Goal: Task Accomplishment & Management: Manage account settings

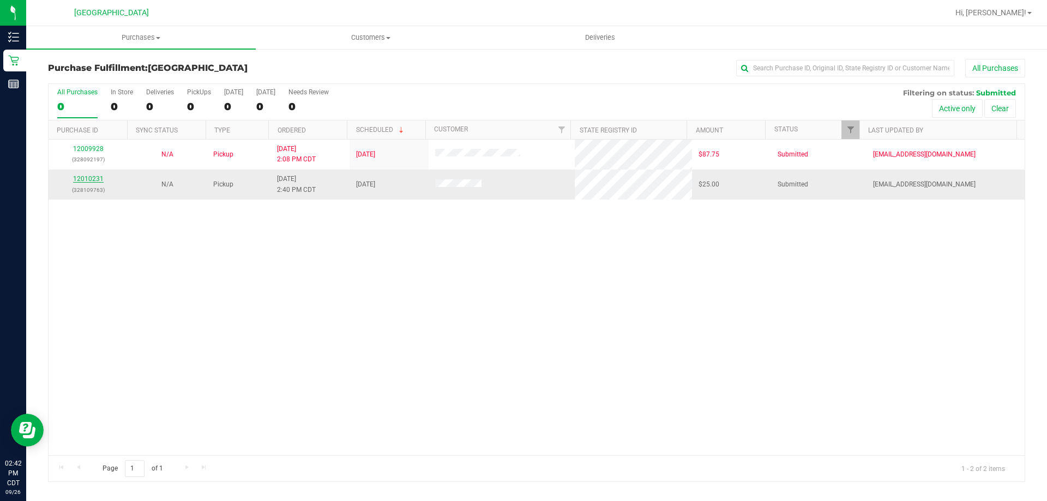
click at [94, 176] on link "12010231" at bounding box center [88, 179] width 31 height 8
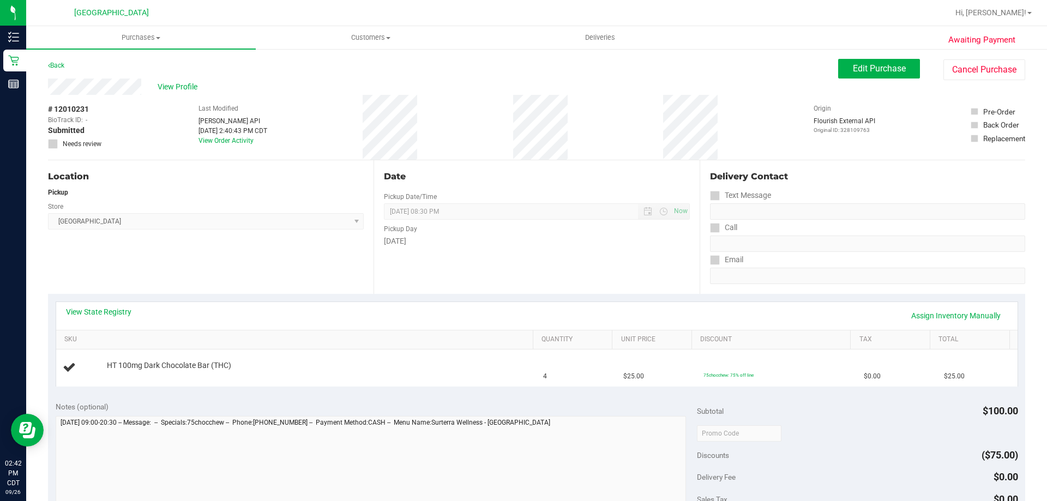
scroll to position [164, 0]
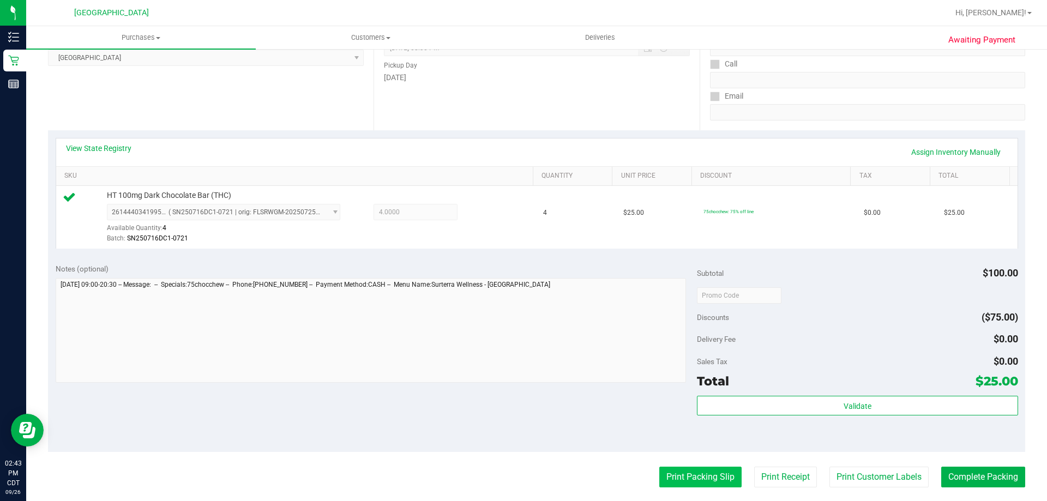
click at [692, 475] on button "Print Packing Slip" at bounding box center [700, 477] width 82 height 21
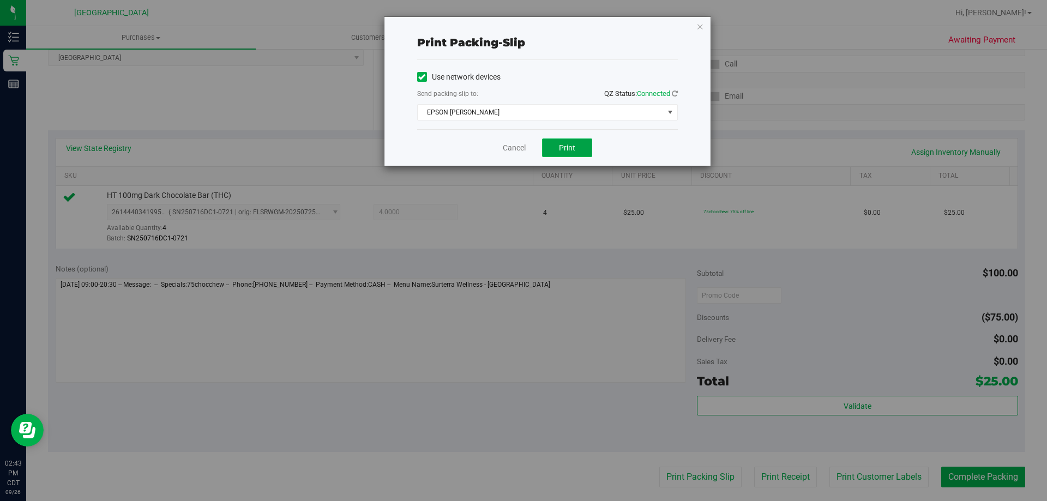
click at [577, 146] on button "Print" at bounding box center [567, 147] width 50 height 19
click at [697, 28] on icon "button" at bounding box center [700, 26] width 8 height 13
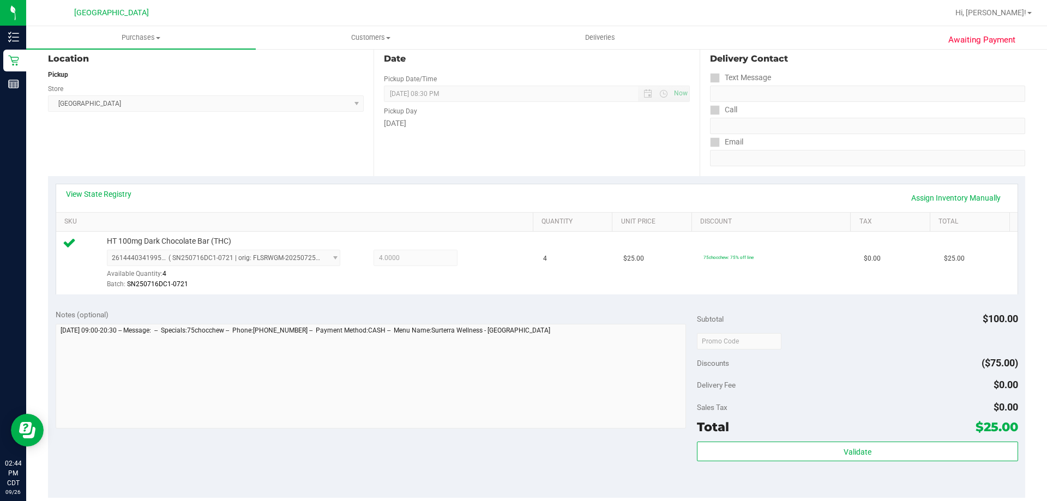
scroll to position [172, 0]
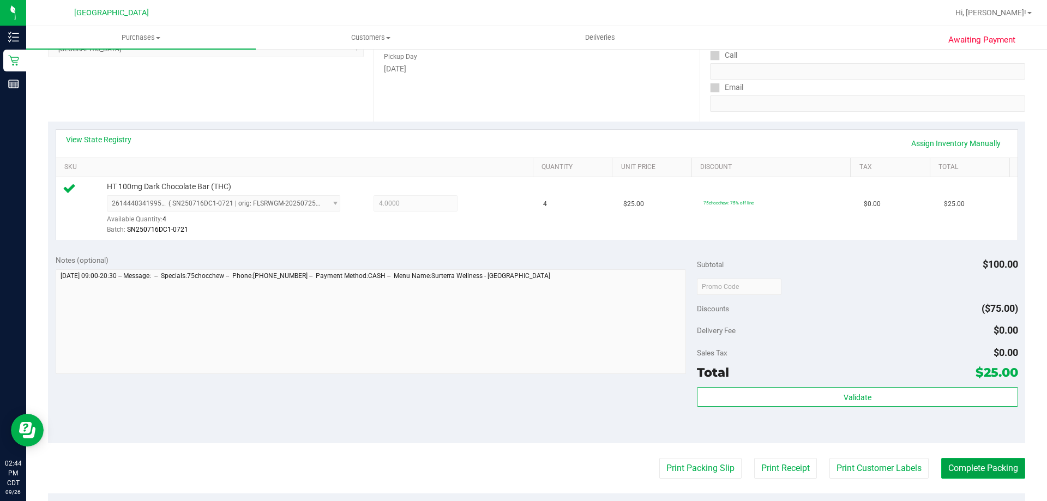
click at [963, 466] on button "Complete Packing" at bounding box center [983, 468] width 84 height 21
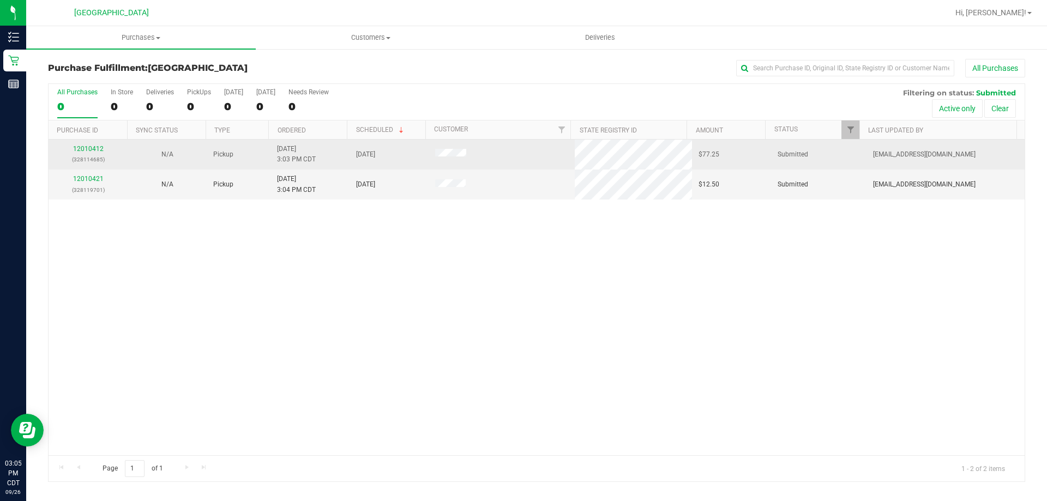
click at [94, 143] on td "12010412 (328114685)" at bounding box center [88, 155] width 79 height 30
click at [95, 147] on link "12010412" at bounding box center [88, 149] width 31 height 8
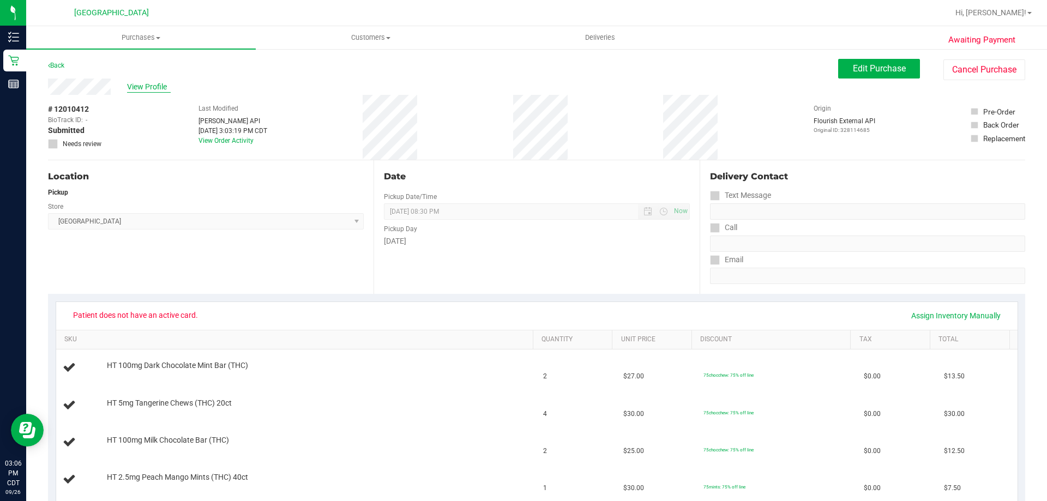
click at [132, 88] on span "View Profile" at bounding box center [149, 86] width 44 height 11
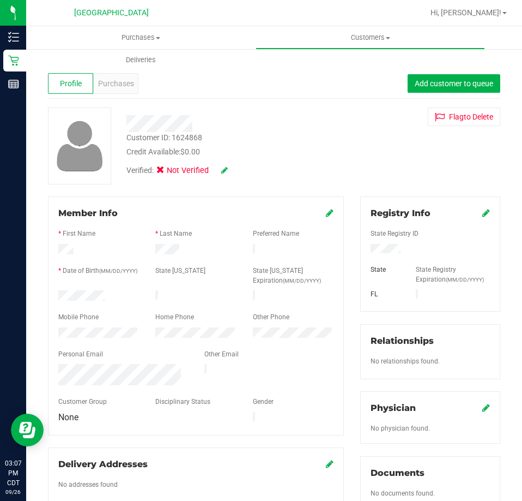
click at [259, 143] on div "Customer ID: 1624868 Credit Available: $0.00" at bounding box center [235, 145] width 234 height 26
click at [291, 161] on div "Verified: Not Verified" at bounding box center [235, 170] width 234 height 24
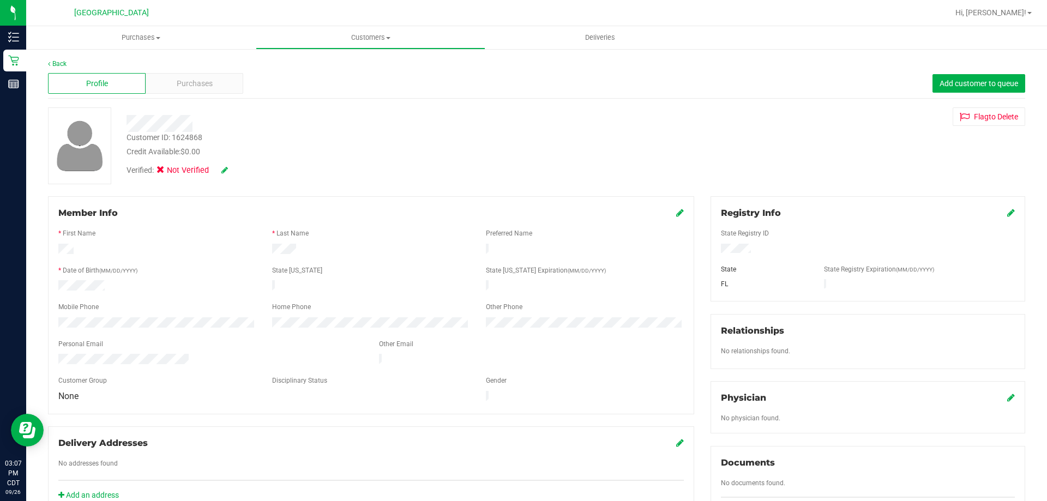
click at [304, 138] on div "Customer ID: 1624868 Credit Available: $0.00" at bounding box center [366, 145] width 497 height 26
click at [189, 133] on div "Customer ID: 1624868" at bounding box center [164, 137] width 76 height 11
click at [190, 135] on div "Customer ID: 1624868" at bounding box center [164, 137] width 76 height 11
click at [191, 135] on div "Customer ID: 1624868" at bounding box center [164, 137] width 76 height 11
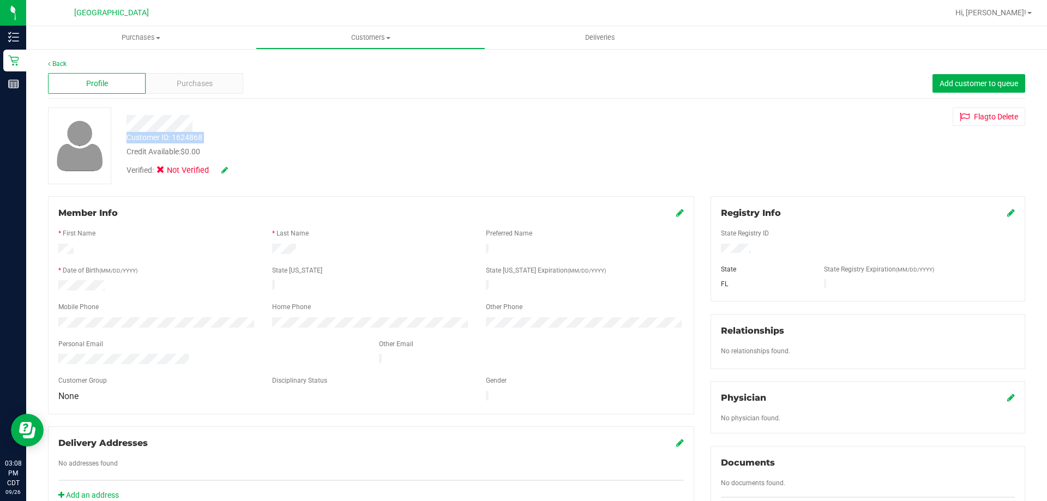
click at [192, 135] on div "Customer ID: 1624868" at bounding box center [164, 137] width 76 height 11
click at [193, 134] on div "Customer ID: 1624868" at bounding box center [164, 137] width 76 height 11
click at [194, 132] on div "Customer ID: 1624868" at bounding box center [164, 137] width 76 height 11
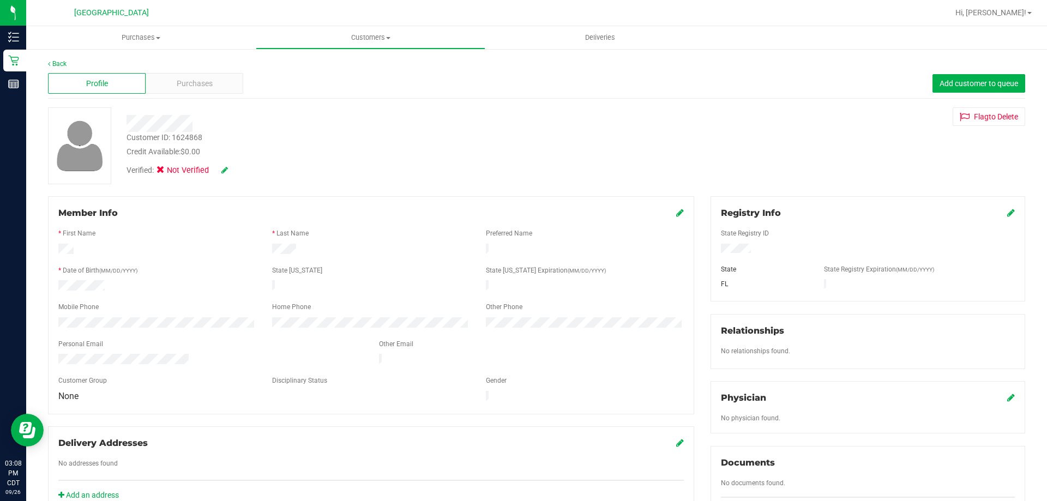
drag, startPoint x: 193, startPoint y: 130, endPoint x: 190, endPoint y: 136, distance: 6.8
click at [190, 136] on div "Customer ID: 1624868" at bounding box center [164, 137] width 76 height 11
click at [189, 136] on div "Customer ID: 1624868" at bounding box center [164, 137] width 76 height 11
drag, startPoint x: 189, startPoint y: 137, endPoint x: 183, endPoint y: 134, distance: 6.8
click at [183, 134] on div "Customer ID: 1624868" at bounding box center [164, 137] width 76 height 11
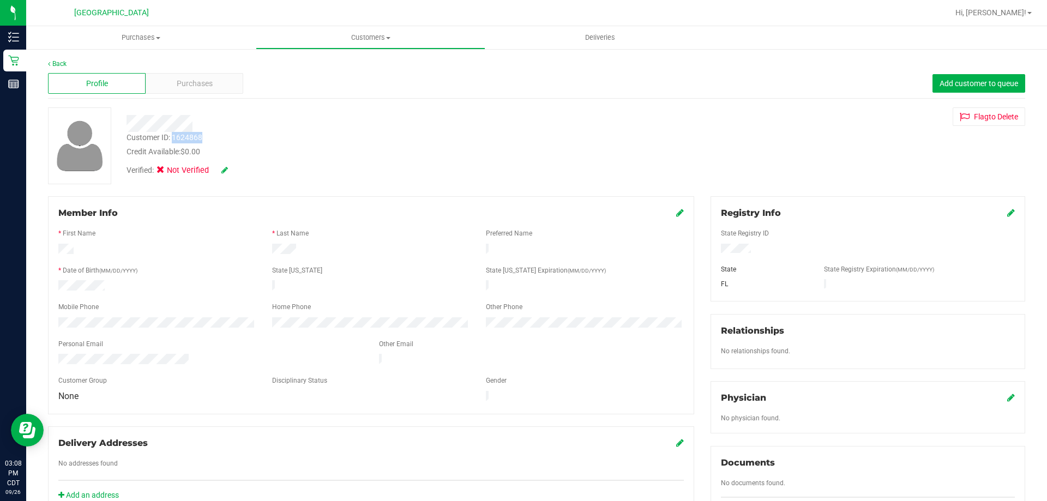
click at [183, 134] on div "Customer ID: 1624868" at bounding box center [164, 137] width 76 height 11
click at [153, 59] on div "Back Profile Purchases Add customer to queue Customer ID: 1624868 Credit Availa…" at bounding box center [536, 418] width 1021 height 740
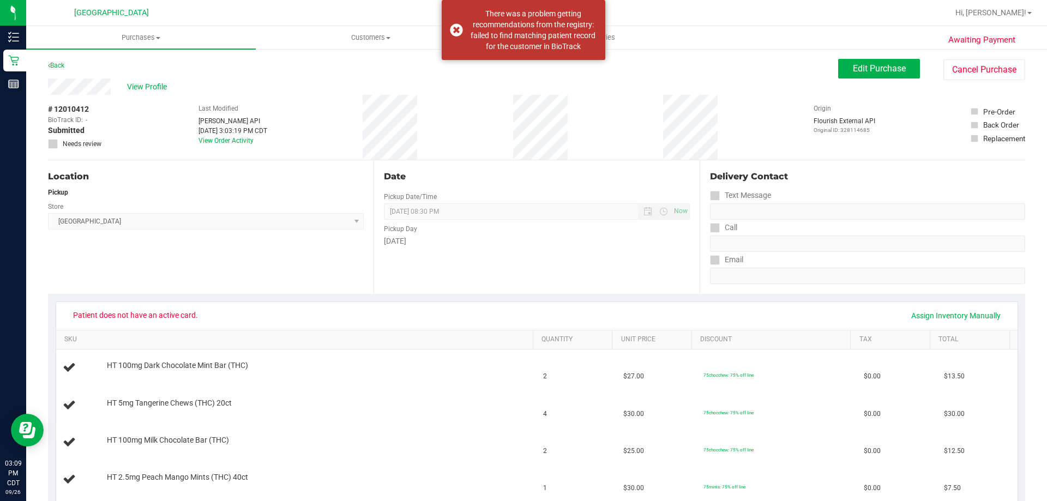
click at [58, 105] on span "# 12010412" at bounding box center [68, 109] width 41 height 11
click at [59, 105] on span "# 12010412" at bounding box center [68, 109] width 41 height 11
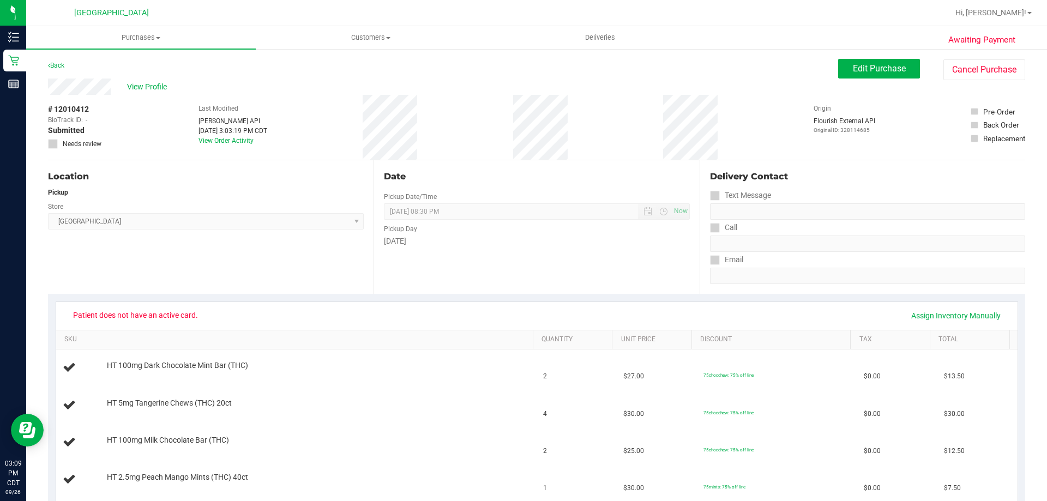
copy span "12010412"
drag, startPoint x: 201, startPoint y: 316, endPoint x: 71, endPoint y: 311, distance: 129.9
click at [71, 311] on span "Patient does not have an active card." at bounding box center [135, 314] width 139 height 17
copy span "Patient does not have an active card."
click at [954, 102] on div "# 12010412 BioTrack ID: - Submitted Needs review Last Modified Jane API Sep 26,…" at bounding box center [536, 127] width 977 height 65
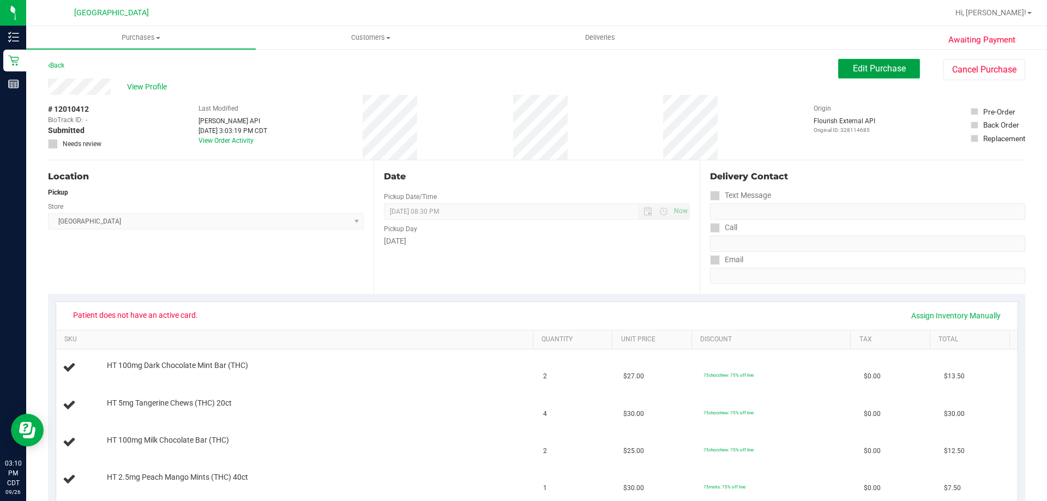
click at [859, 65] on span "Edit Purchase" at bounding box center [879, 68] width 53 height 10
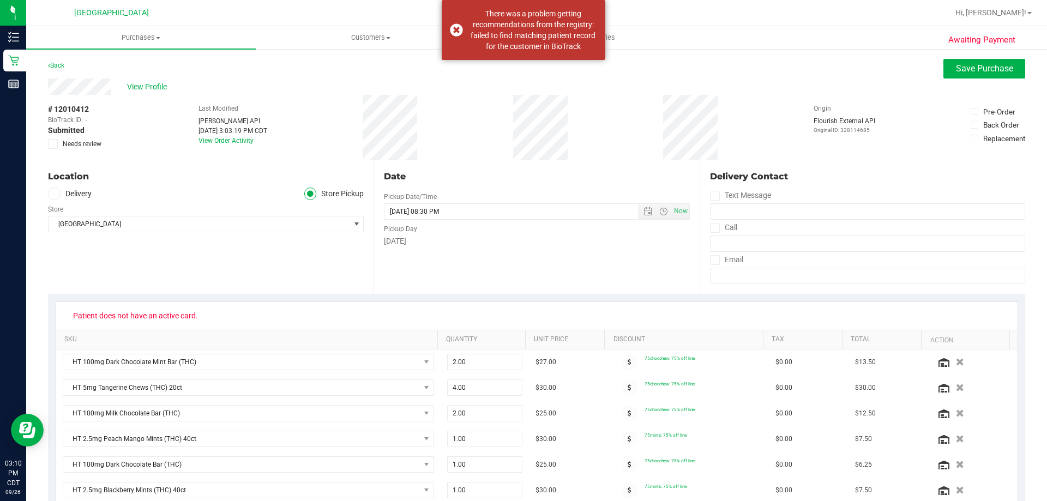
click at [56, 144] on icon at bounding box center [53, 144] width 7 height 0
click at [0, 0] on input "Needs review" at bounding box center [0, 0] width 0 height 0
click at [956, 73] on span "Save Purchase" at bounding box center [984, 68] width 57 height 10
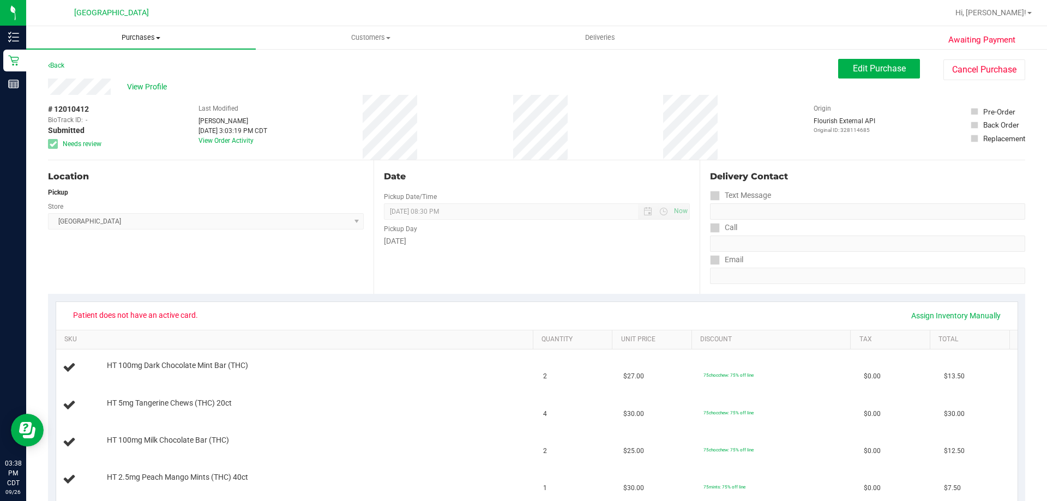
click at [135, 38] on span "Purchases" at bounding box center [141, 38] width 230 height 10
click at [125, 82] on li "Fulfillment" at bounding box center [141, 79] width 230 height 13
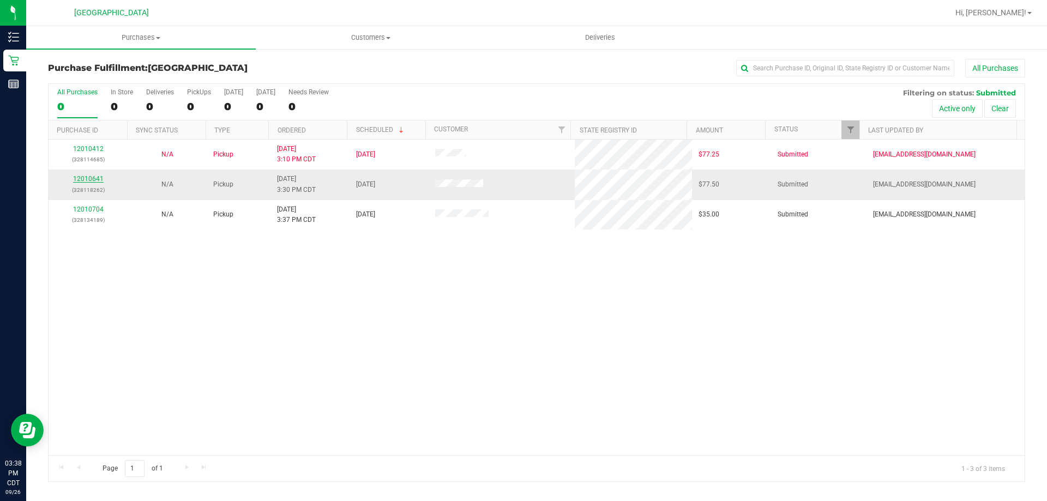
click at [90, 179] on link "12010641" at bounding box center [88, 179] width 31 height 8
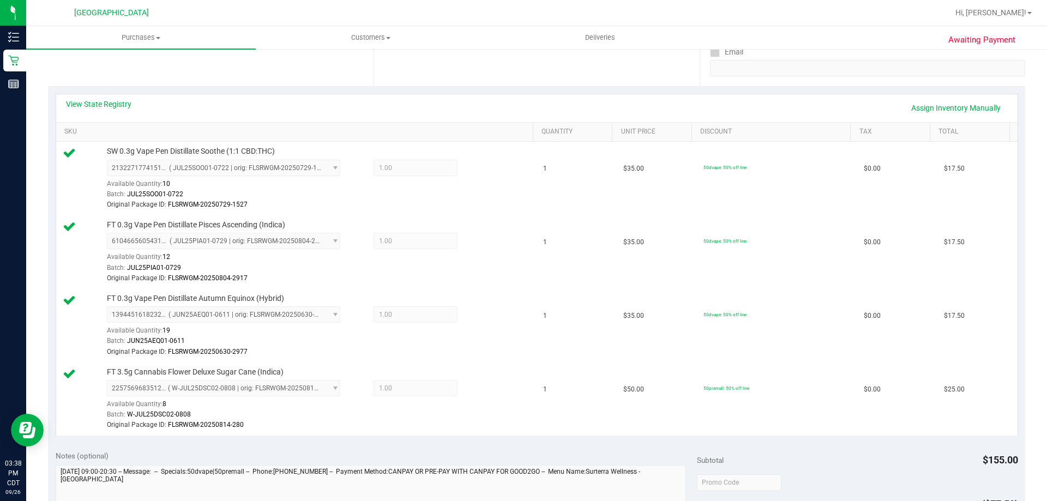
scroll to position [218, 0]
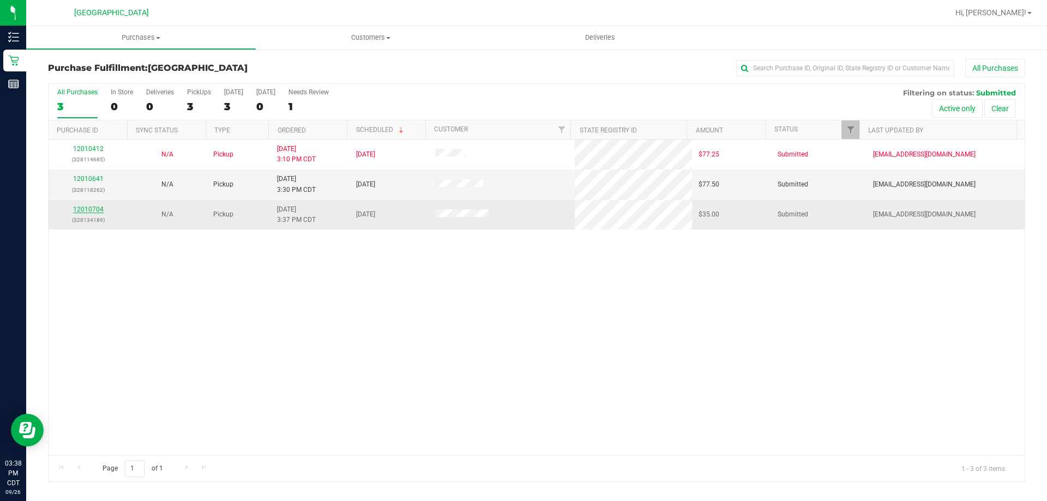
click at [97, 207] on link "12010704" at bounding box center [88, 210] width 31 height 8
click at [92, 204] on div "12010704 (328134189)" at bounding box center [88, 214] width 66 height 21
click at [92, 208] on link "12010704" at bounding box center [88, 210] width 31 height 8
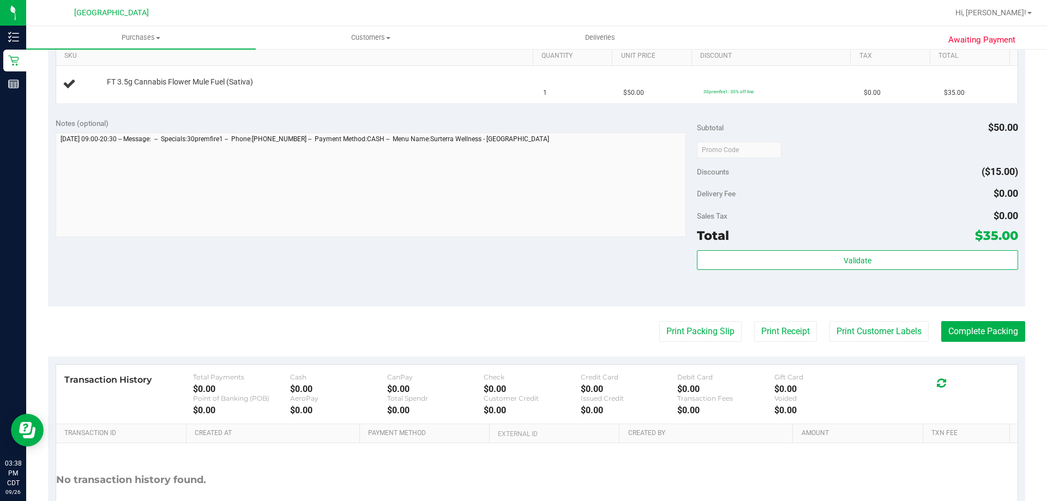
scroll to position [365, 0]
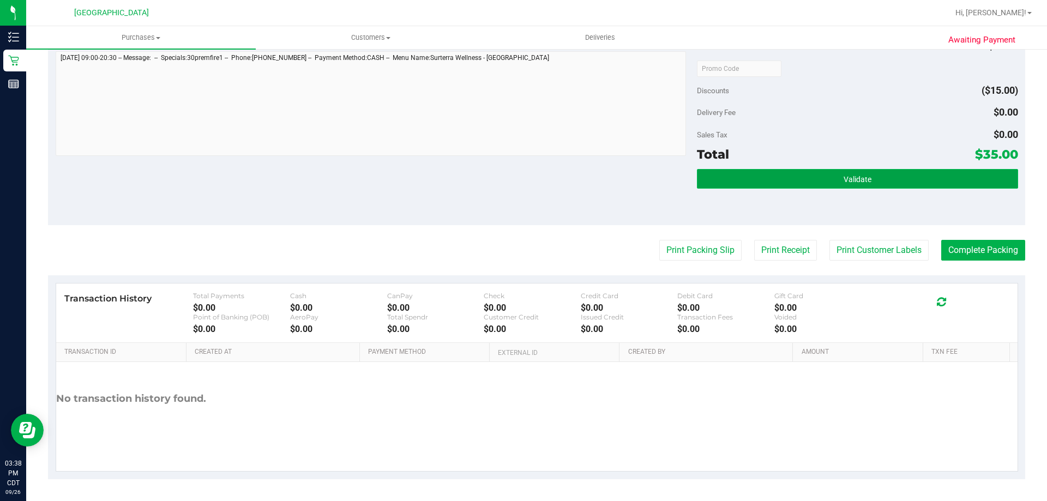
click at [753, 178] on button "Validate" at bounding box center [857, 179] width 321 height 20
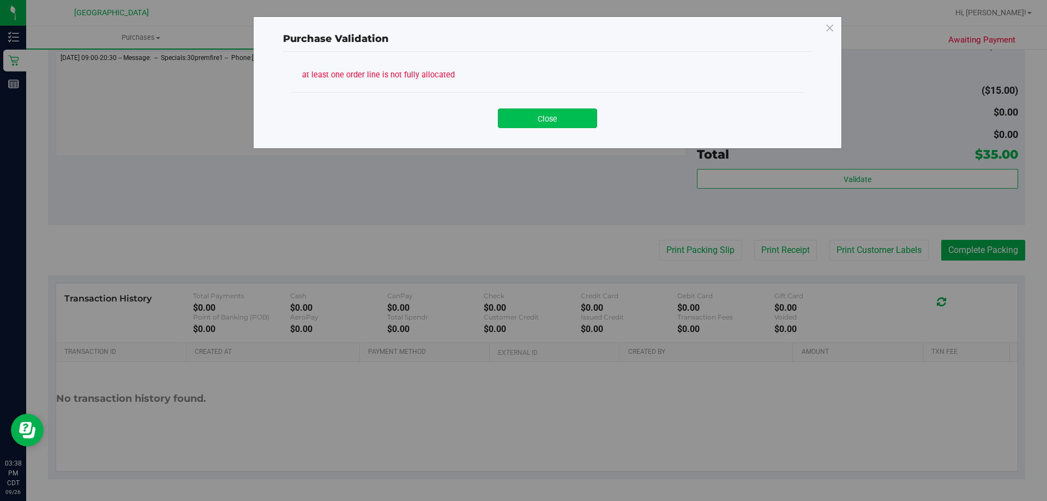
click at [546, 120] on button "Close" at bounding box center [547, 118] width 99 height 20
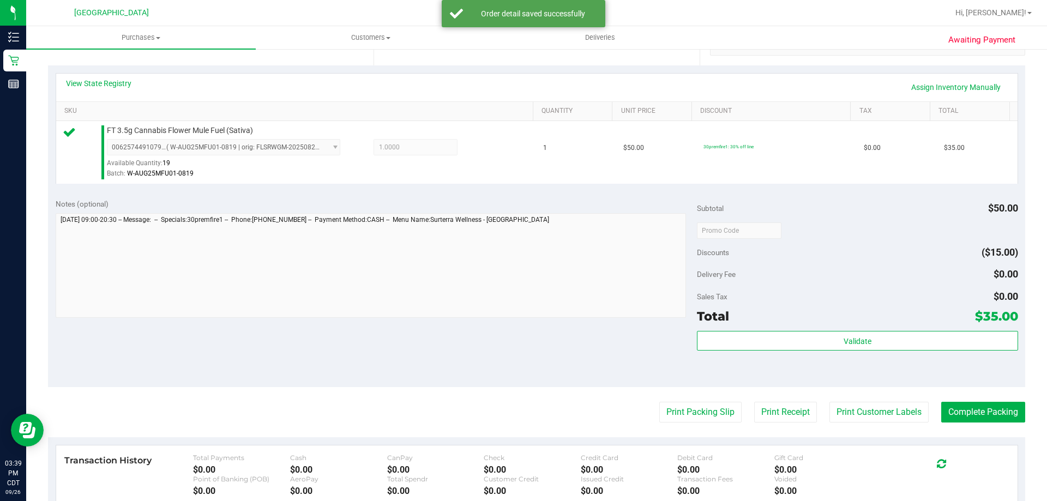
scroll to position [256, 0]
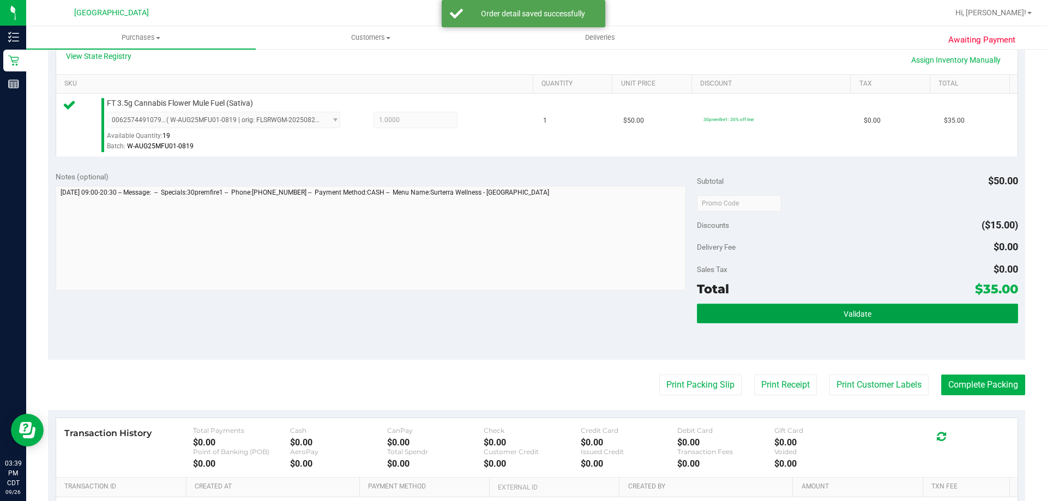
click at [769, 318] on button "Validate" at bounding box center [857, 314] width 321 height 20
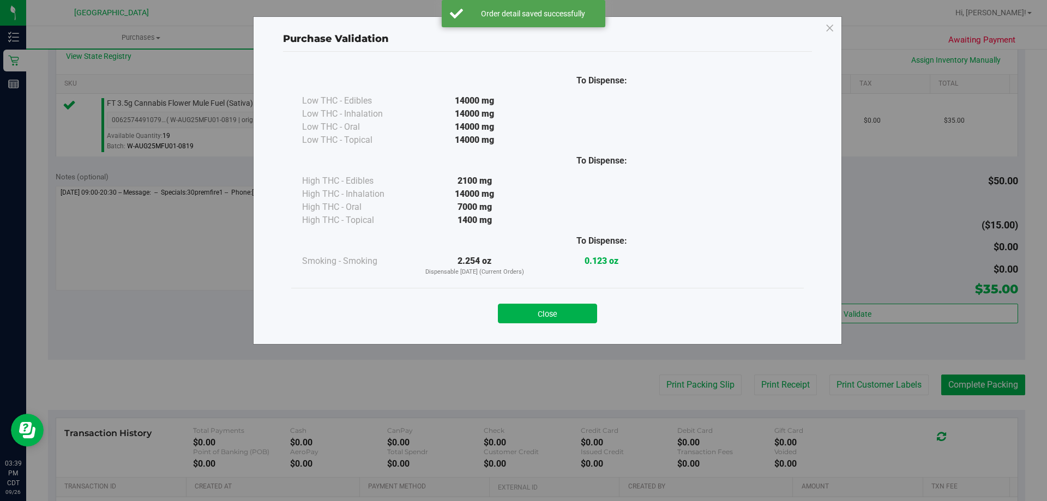
click at [519, 315] on button "Close" at bounding box center [547, 314] width 99 height 20
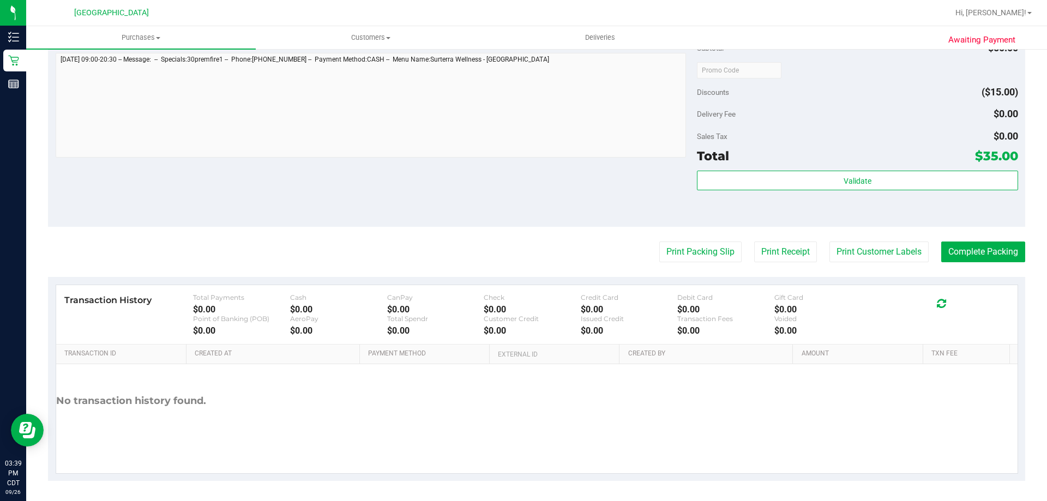
scroll to position [390, 0]
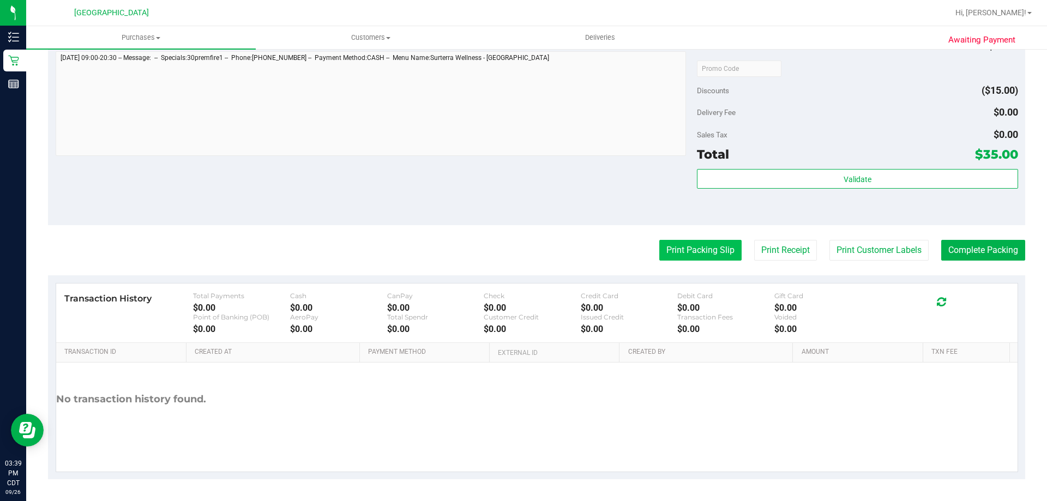
click at [696, 249] on button "Print Packing Slip" at bounding box center [700, 250] width 82 height 21
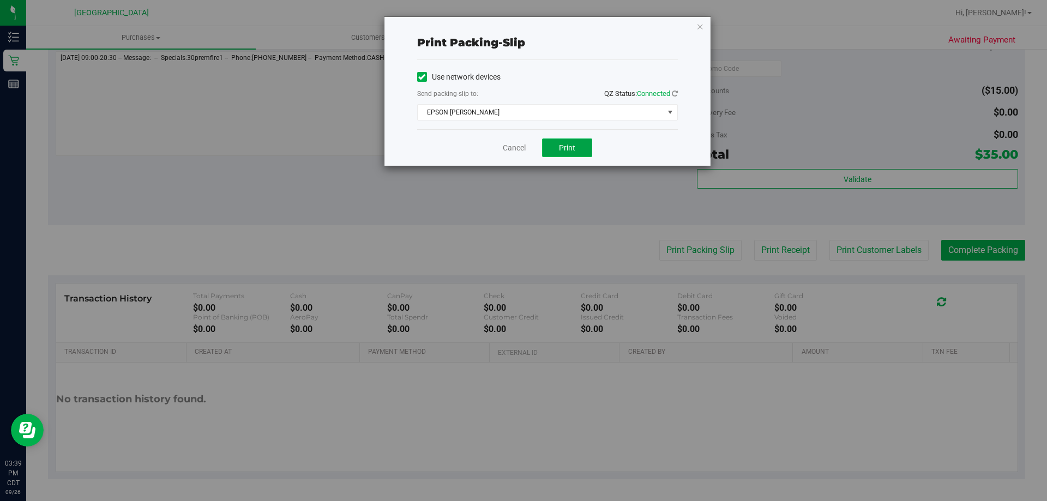
click at [566, 146] on span "Print" at bounding box center [567, 147] width 16 height 9
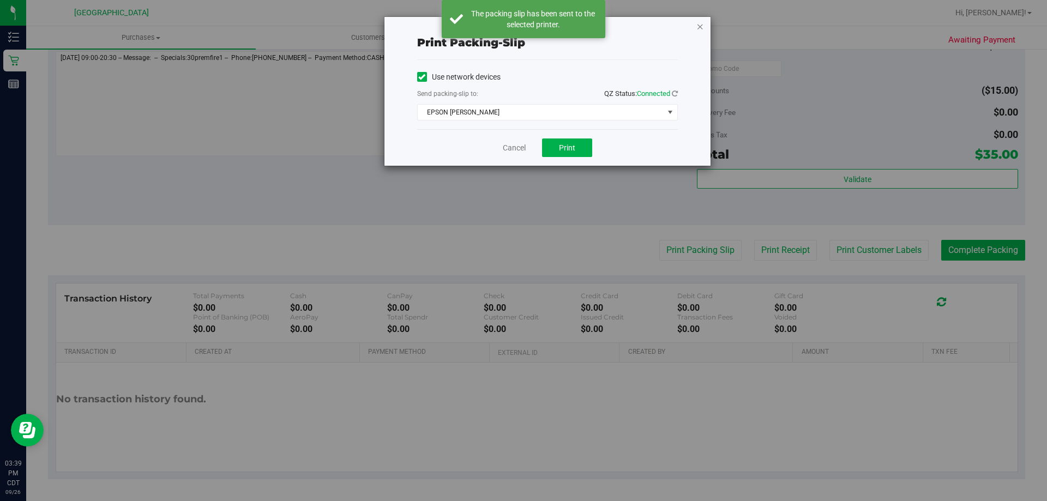
click at [700, 28] on icon "button" at bounding box center [700, 26] width 8 height 13
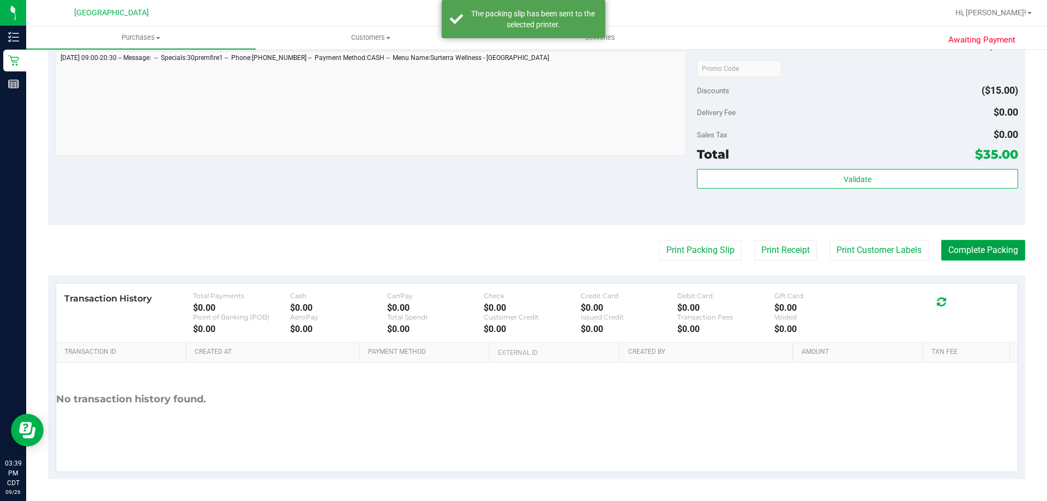
click at [968, 254] on button "Complete Packing" at bounding box center [983, 250] width 84 height 21
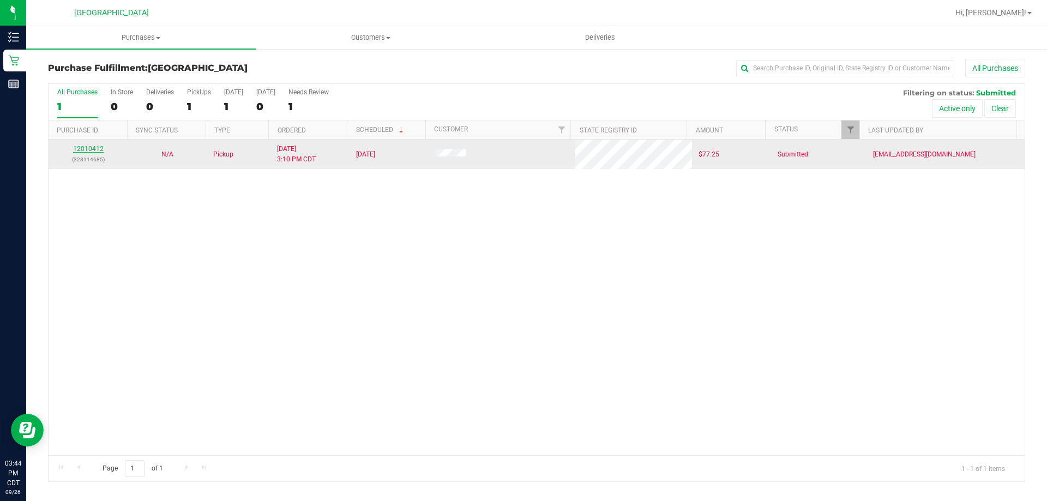
click at [93, 148] on link "12010412" at bounding box center [88, 149] width 31 height 8
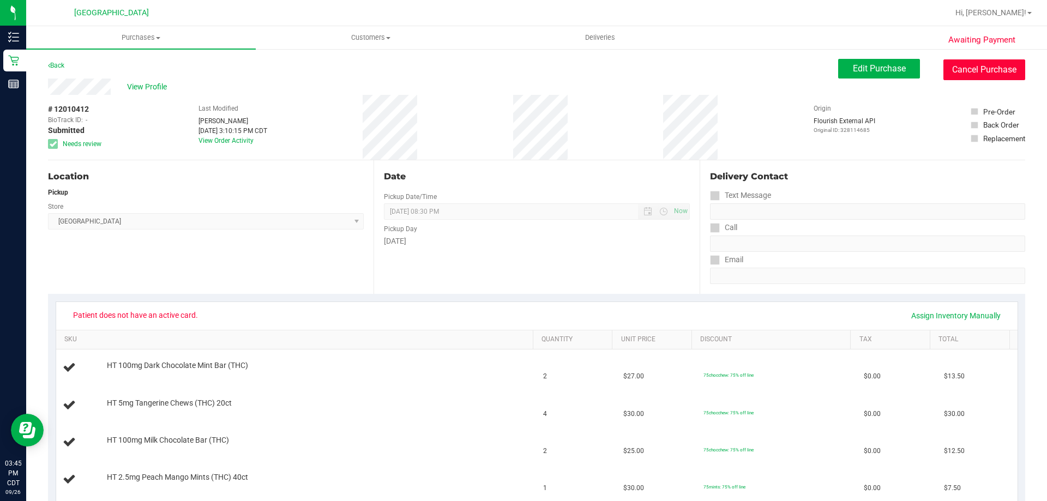
click at [979, 73] on button "Cancel Purchase" at bounding box center [984, 69] width 82 height 21
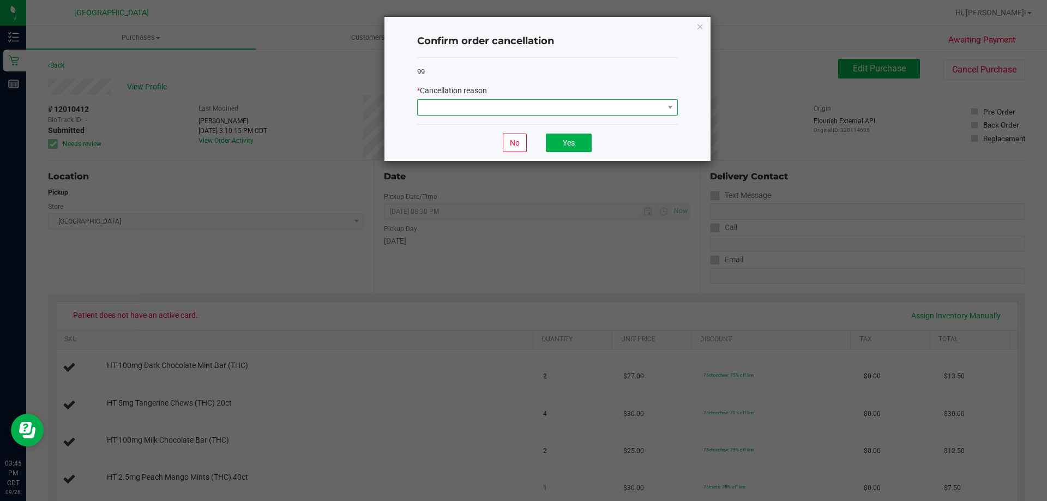
click at [641, 107] on span at bounding box center [541, 107] width 246 height 15
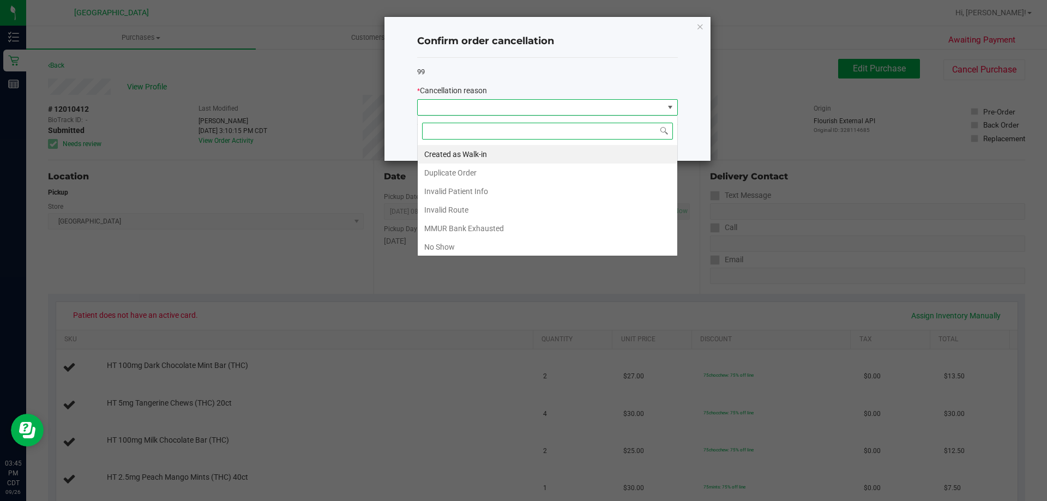
scroll to position [16, 261]
click at [472, 188] on li "Invalid Patient Info" at bounding box center [548, 191] width 260 height 19
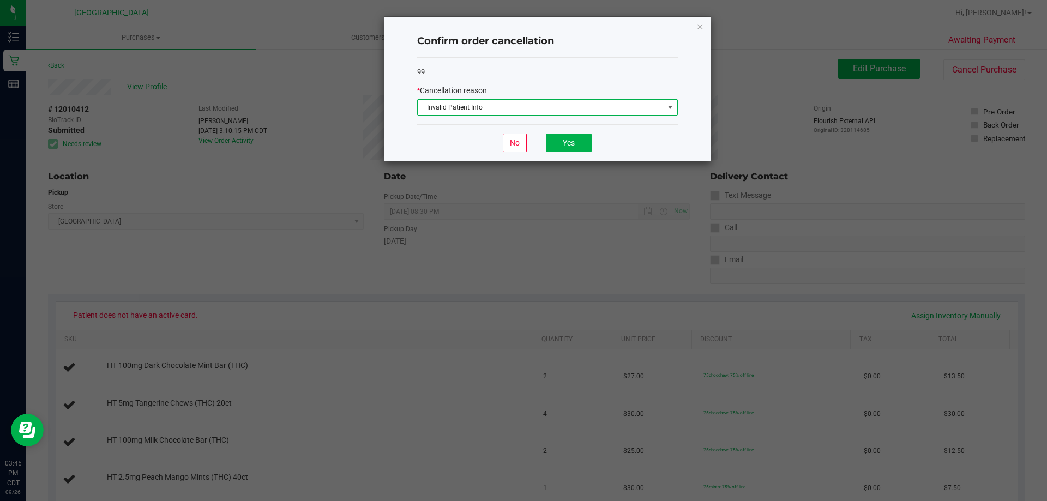
click at [700, 26] on icon "Close" at bounding box center [700, 26] width 8 height 13
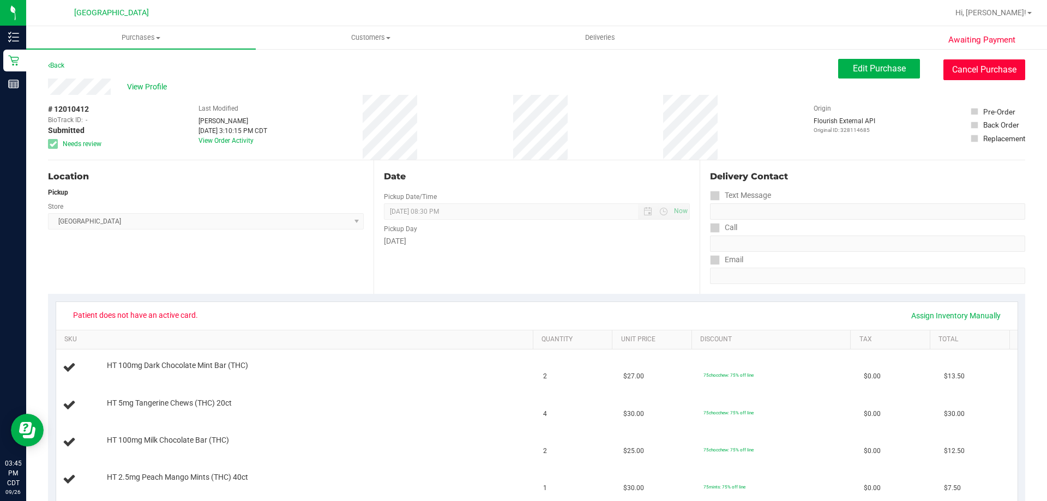
click at [965, 77] on button "Cancel Purchase" at bounding box center [984, 69] width 82 height 21
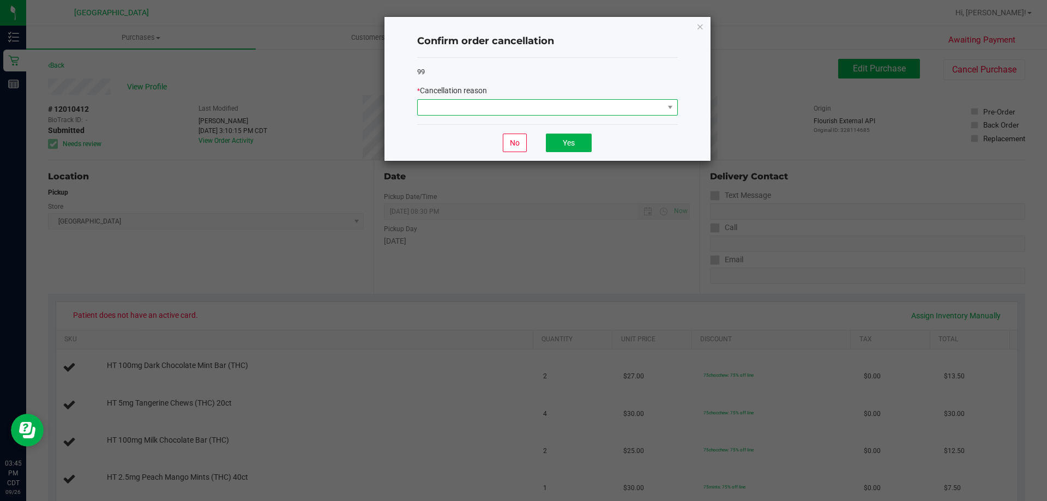
click at [477, 108] on span at bounding box center [541, 107] width 246 height 15
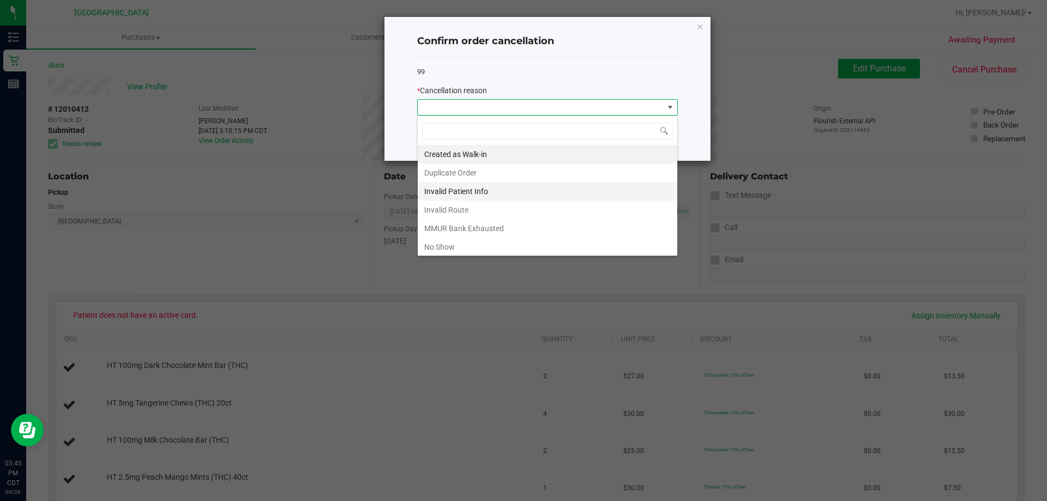
click at [475, 192] on li "Invalid Patient Info" at bounding box center [548, 191] width 260 height 19
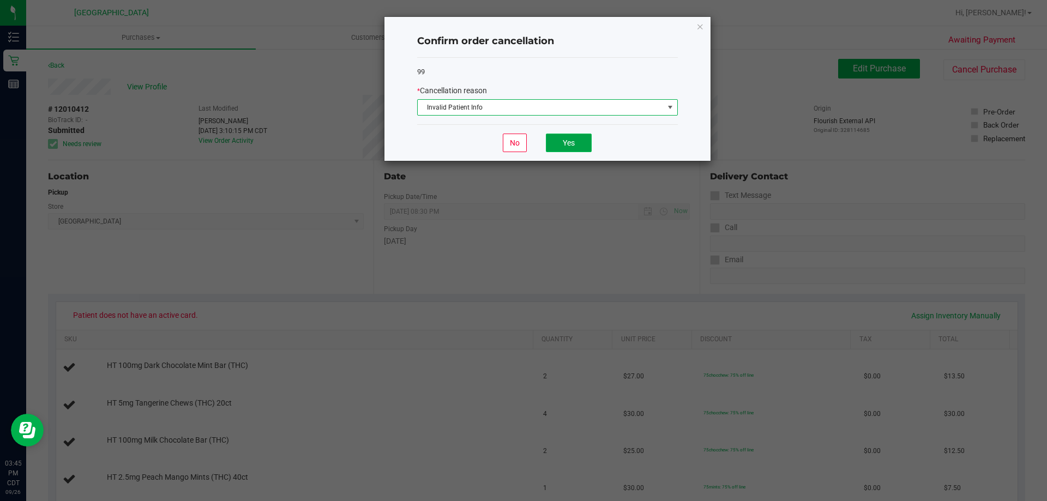
click at [569, 134] on button "Yes" at bounding box center [569, 143] width 46 height 19
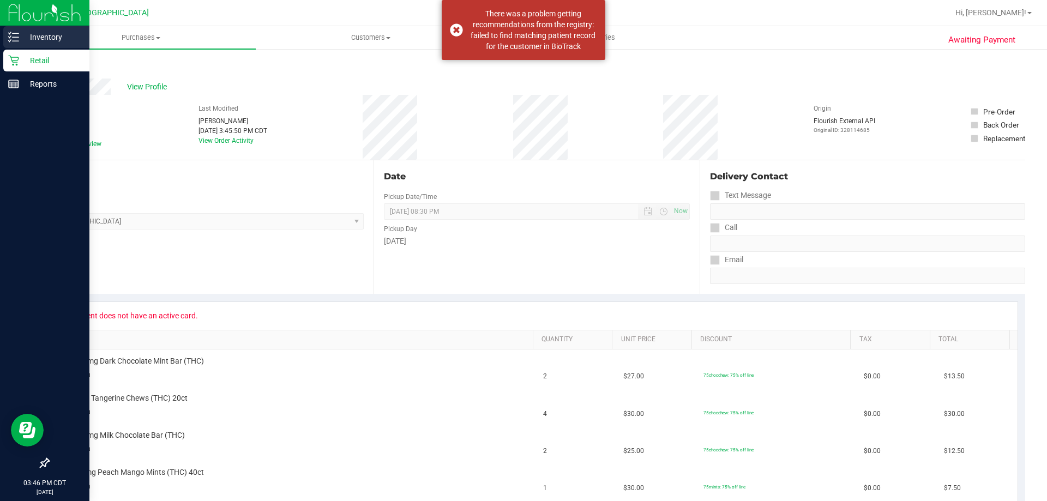
click at [25, 33] on p "Inventory" at bounding box center [51, 37] width 65 height 13
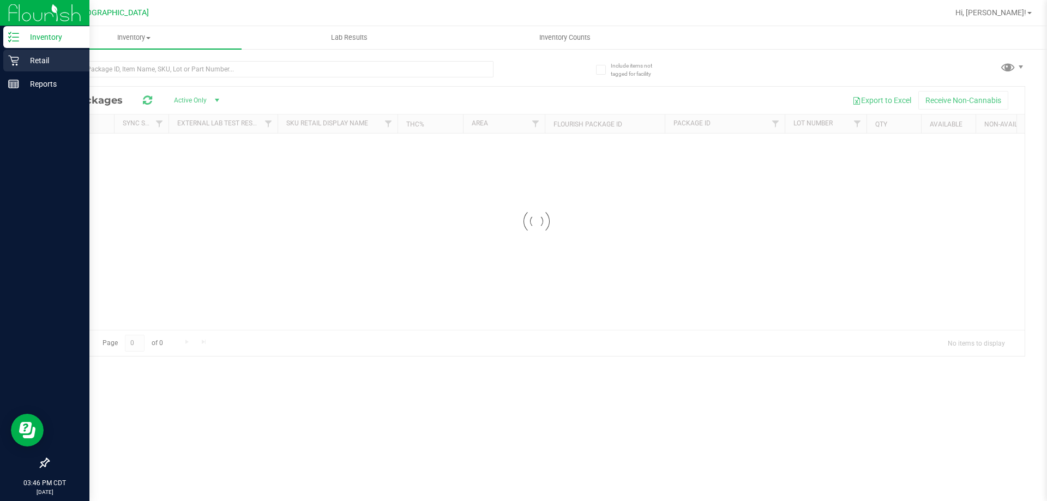
click at [17, 55] on div "Retail" at bounding box center [46, 61] width 86 height 22
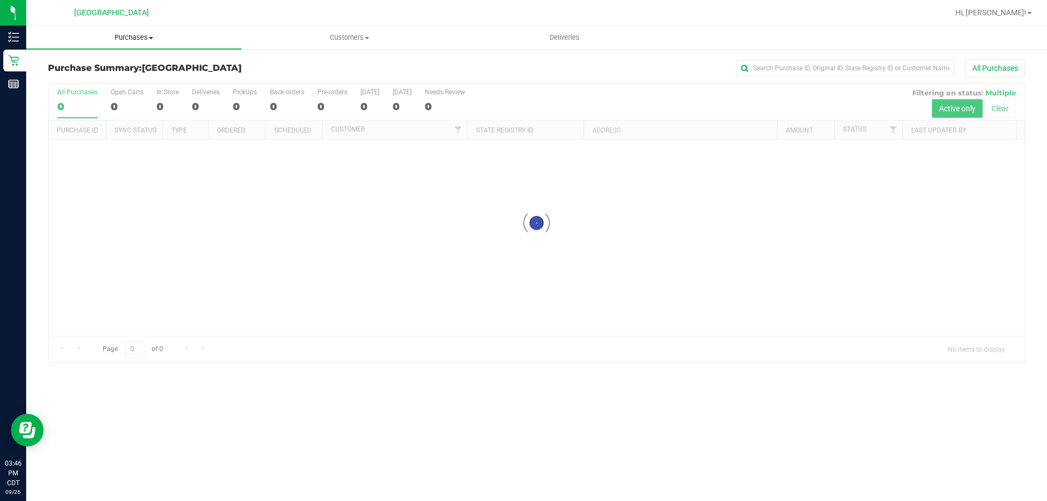
click at [149, 35] on span "Purchases" at bounding box center [133, 38] width 215 height 10
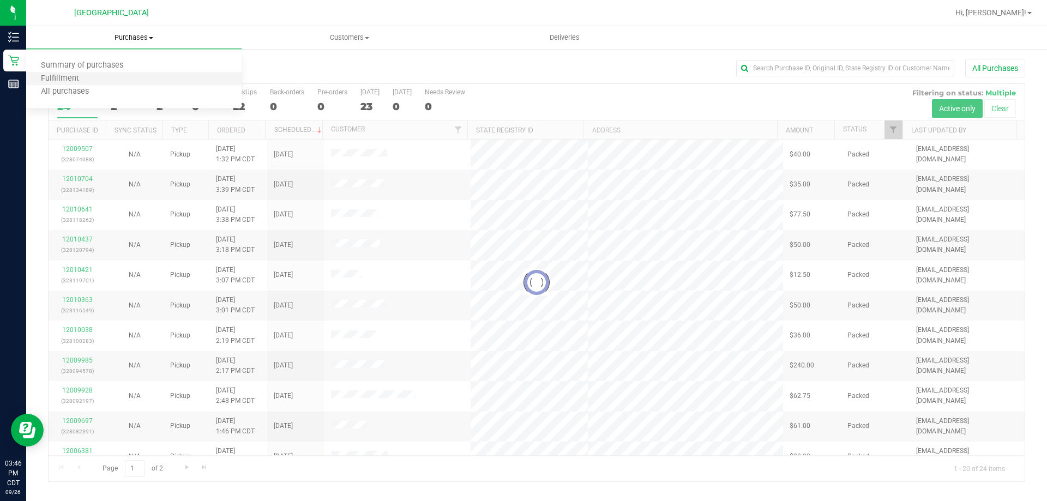
click at [101, 78] on li "Fulfillment" at bounding box center [133, 79] width 215 height 13
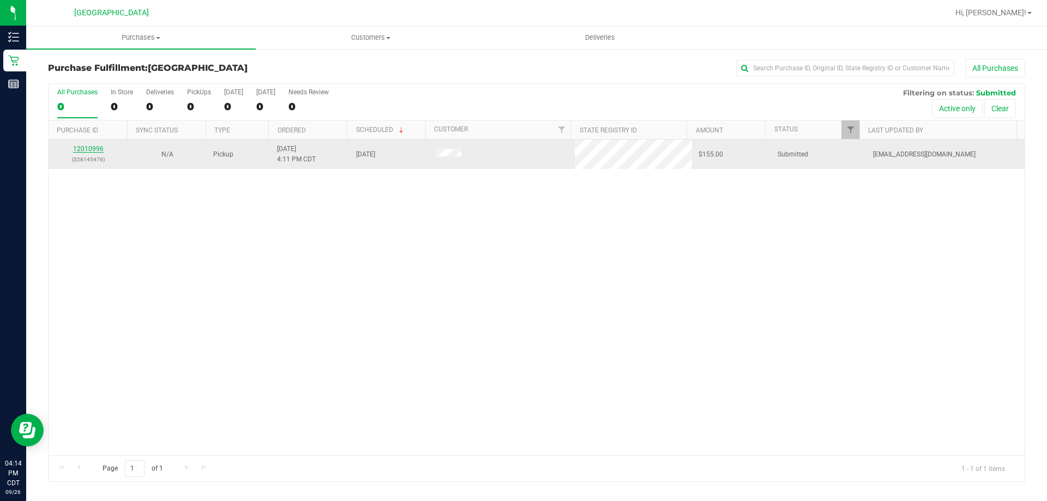
click at [79, 150] on link "12010996" at bounding box center [88, 149] width 31 height 8
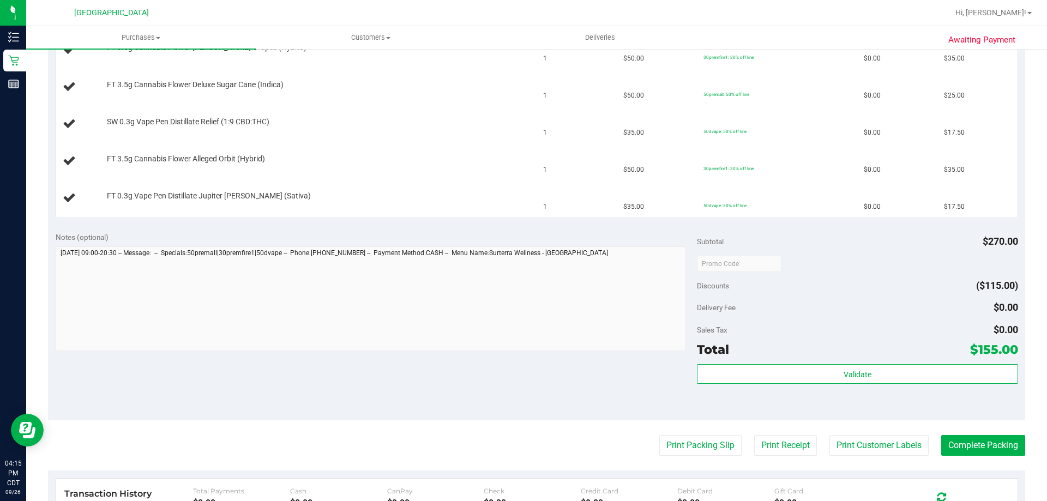
scroll to position [382, 0]
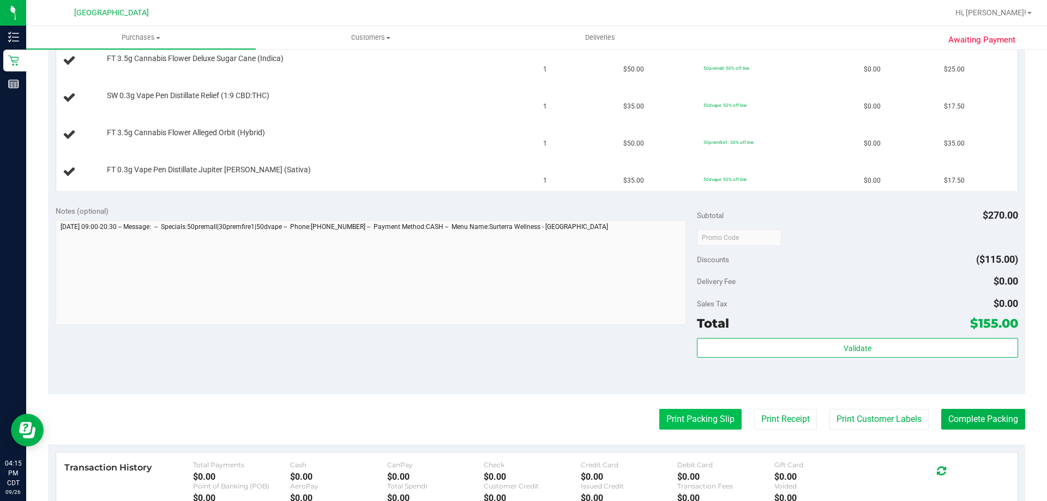
click at [683, 414] on button "Print Packing Slip" at bounding box center [700, 419] width 82 height 21
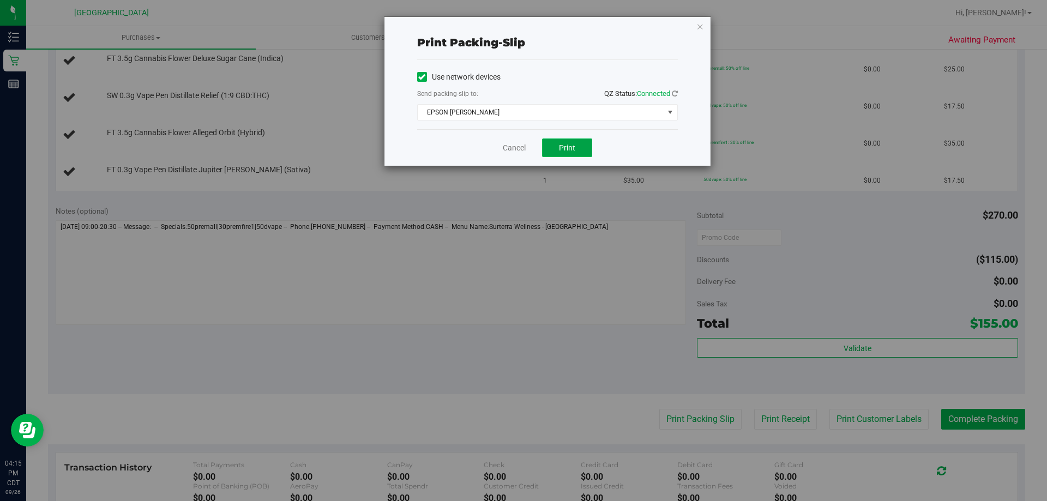
click at [573, 151] on span "Print" at bounding box center [567, 147] width 16 height 9
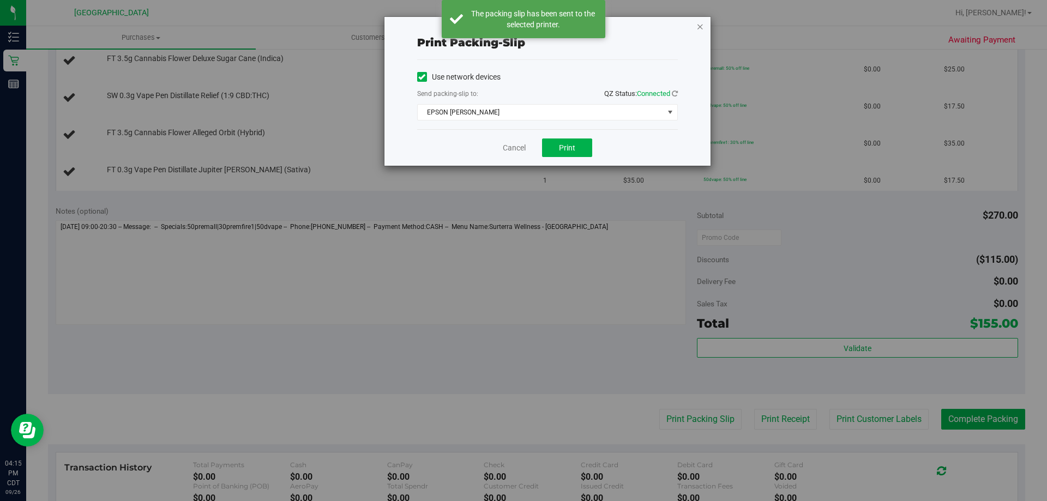
click at [700, 28] on icon "button" at bounding box center [700, 26] width 8 height 13
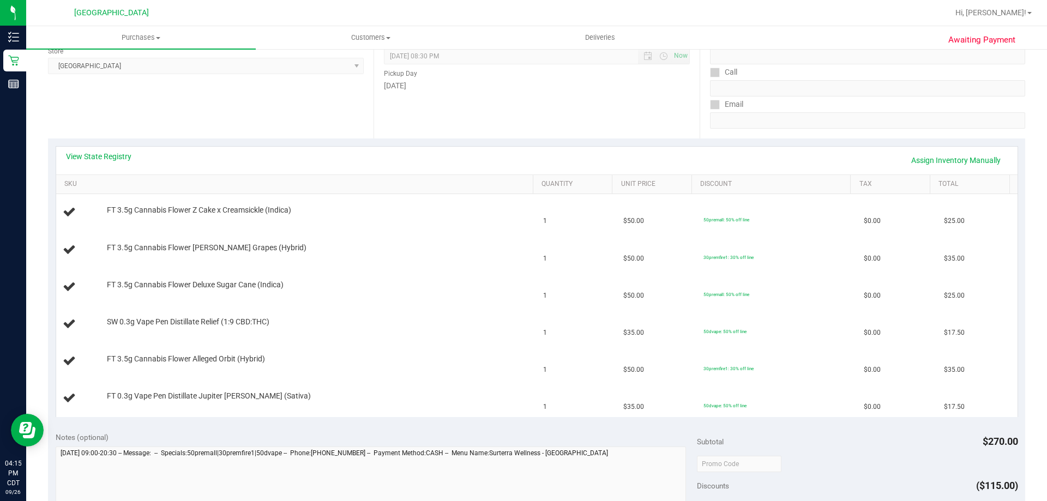
scroll to position [218, 0]
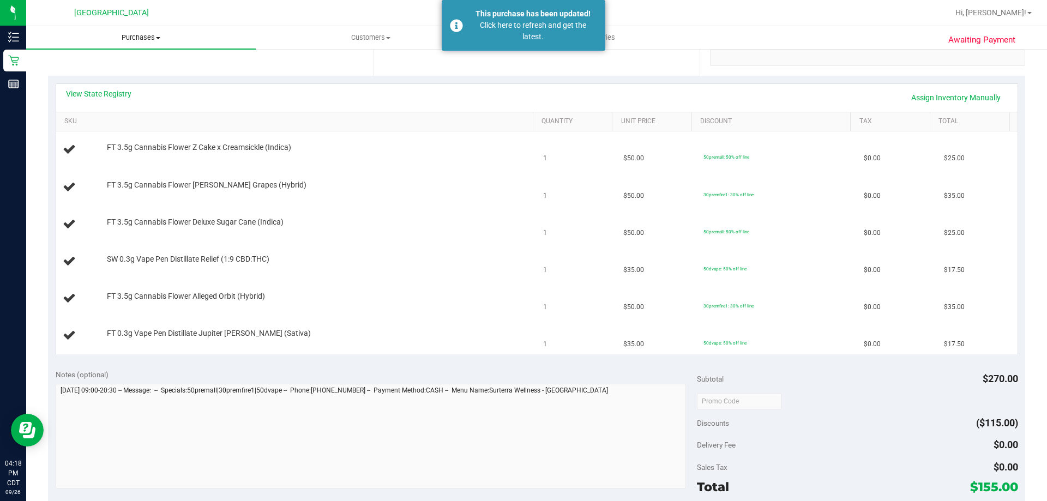
click at [149, 38] on span "Purchases" at bounding box center [141, 38] width 230 height 10
click at [148, 79] on li "Fulfillment" at bounding box center [141, 79] width 230 height 13
